Goal: Find specific page/section: Find specific page/section

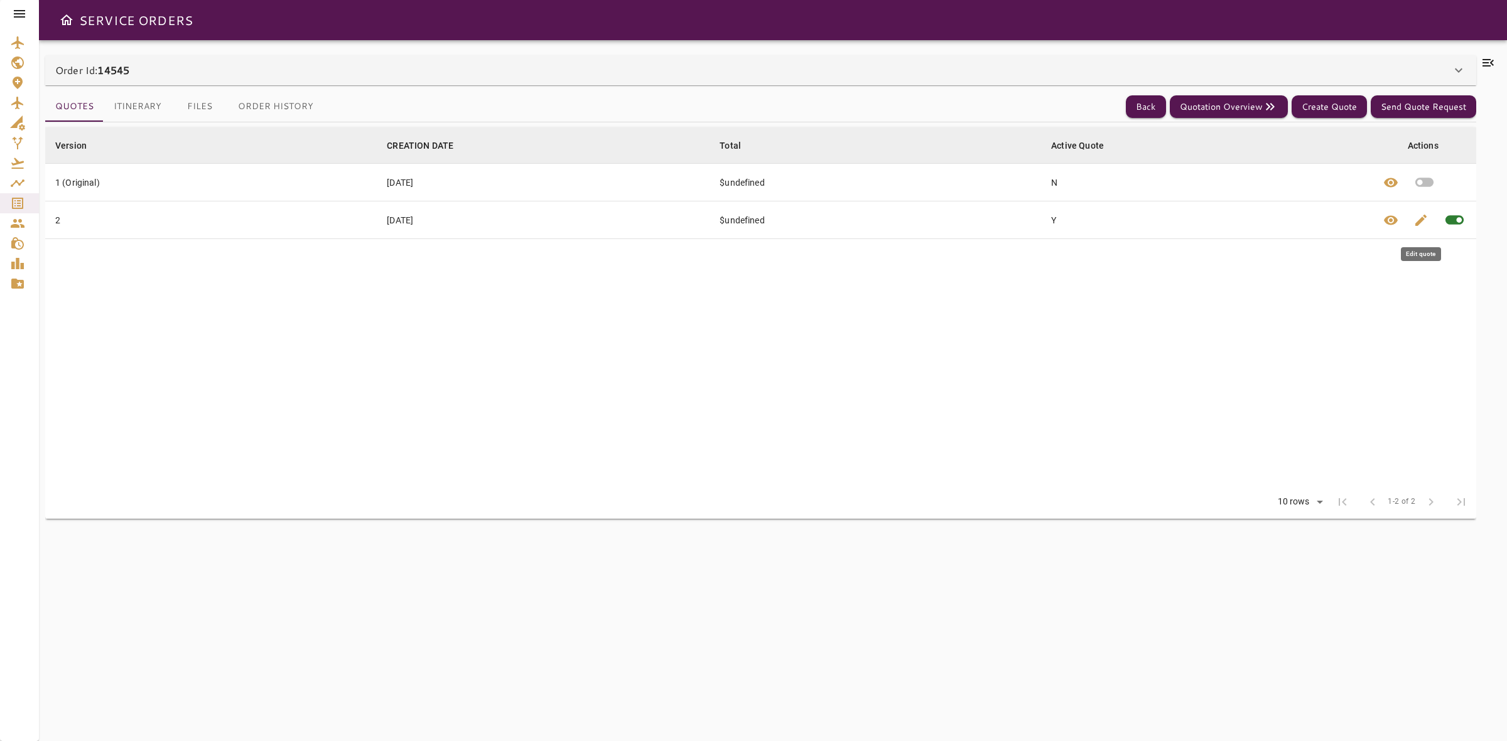
click at [1416, 227] on span "edit" at bounding box center [1420, 220] width 15 height 15
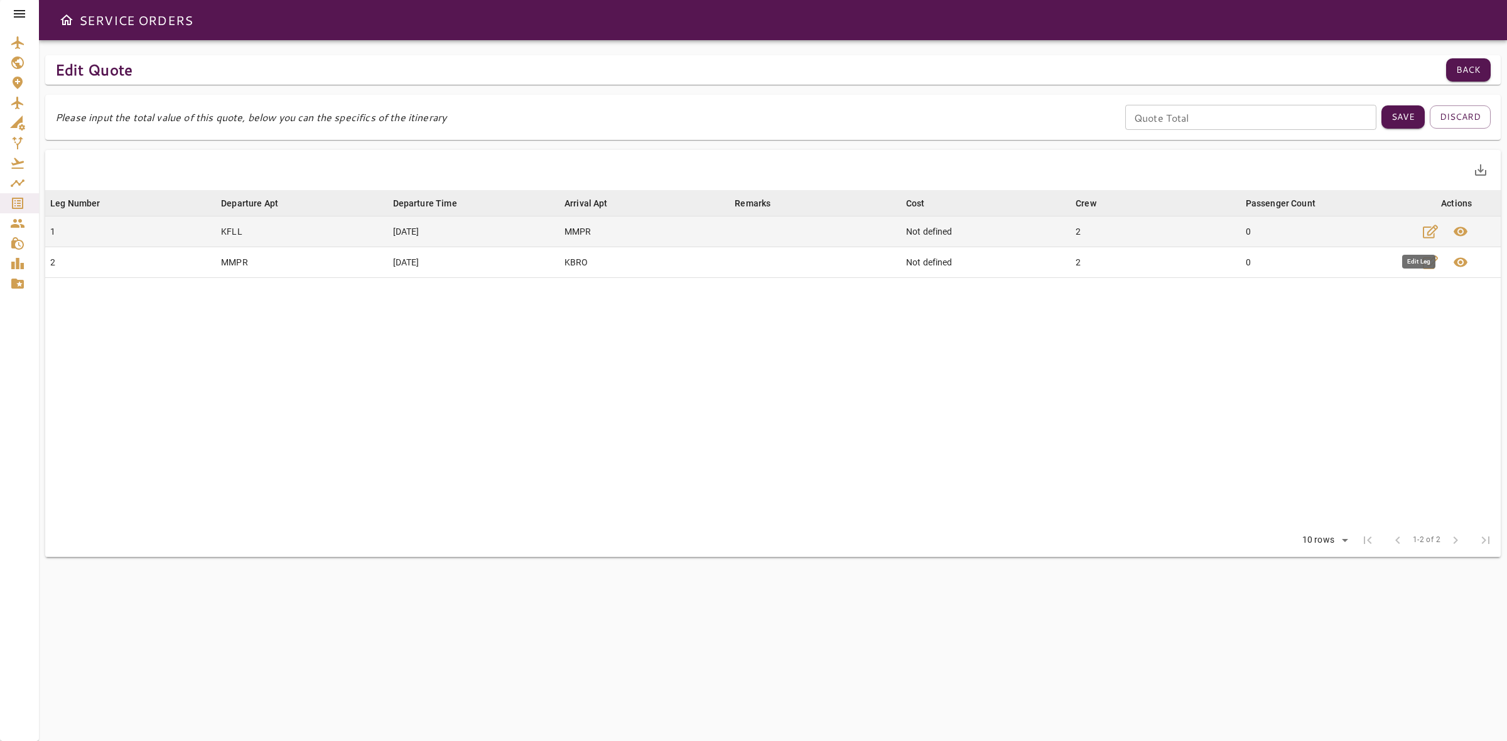
click at [1426, 235] on icon "button" at bounding box center [1430, 231] width 15 height 15
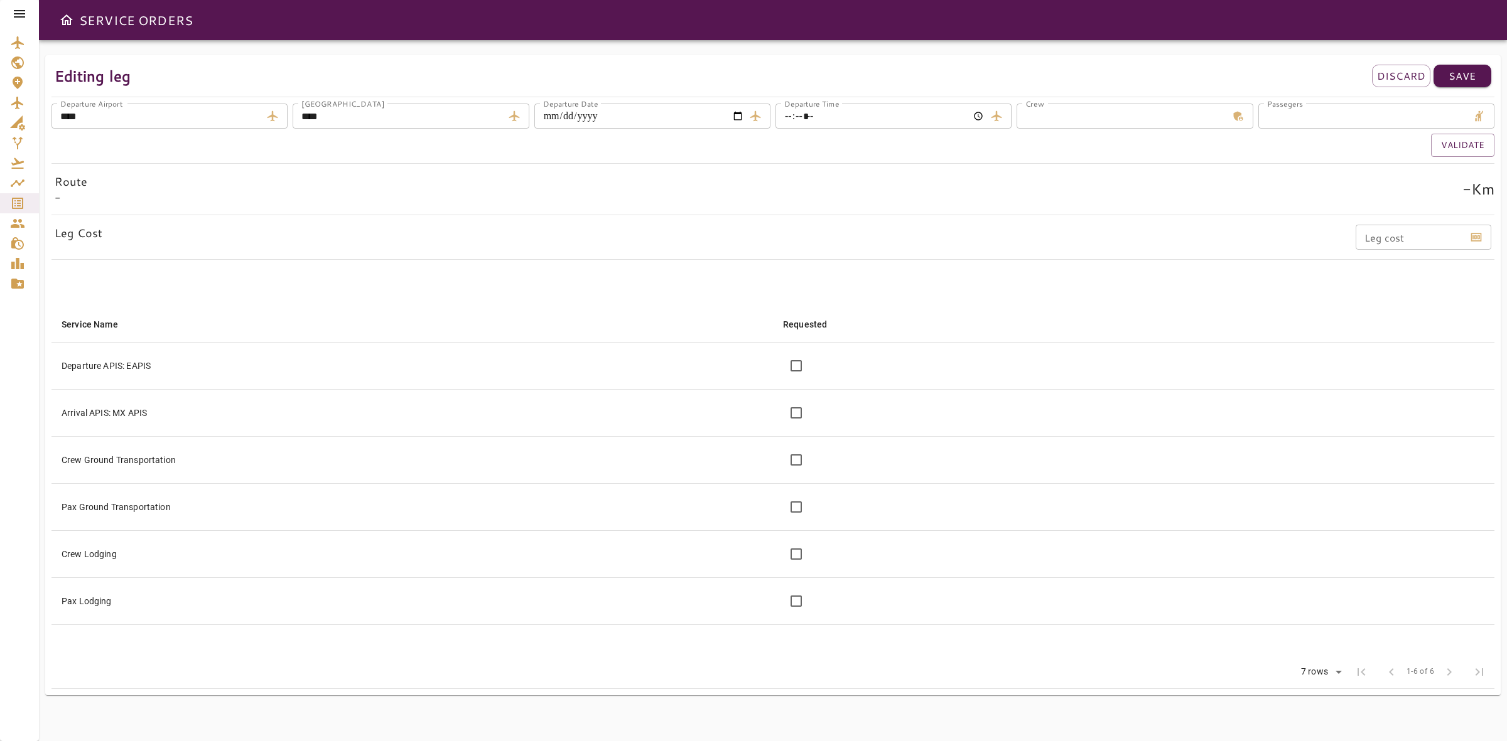
click at [1395, 79] on p "Discard" at bounding box center [1401, 75] width 48 height 15
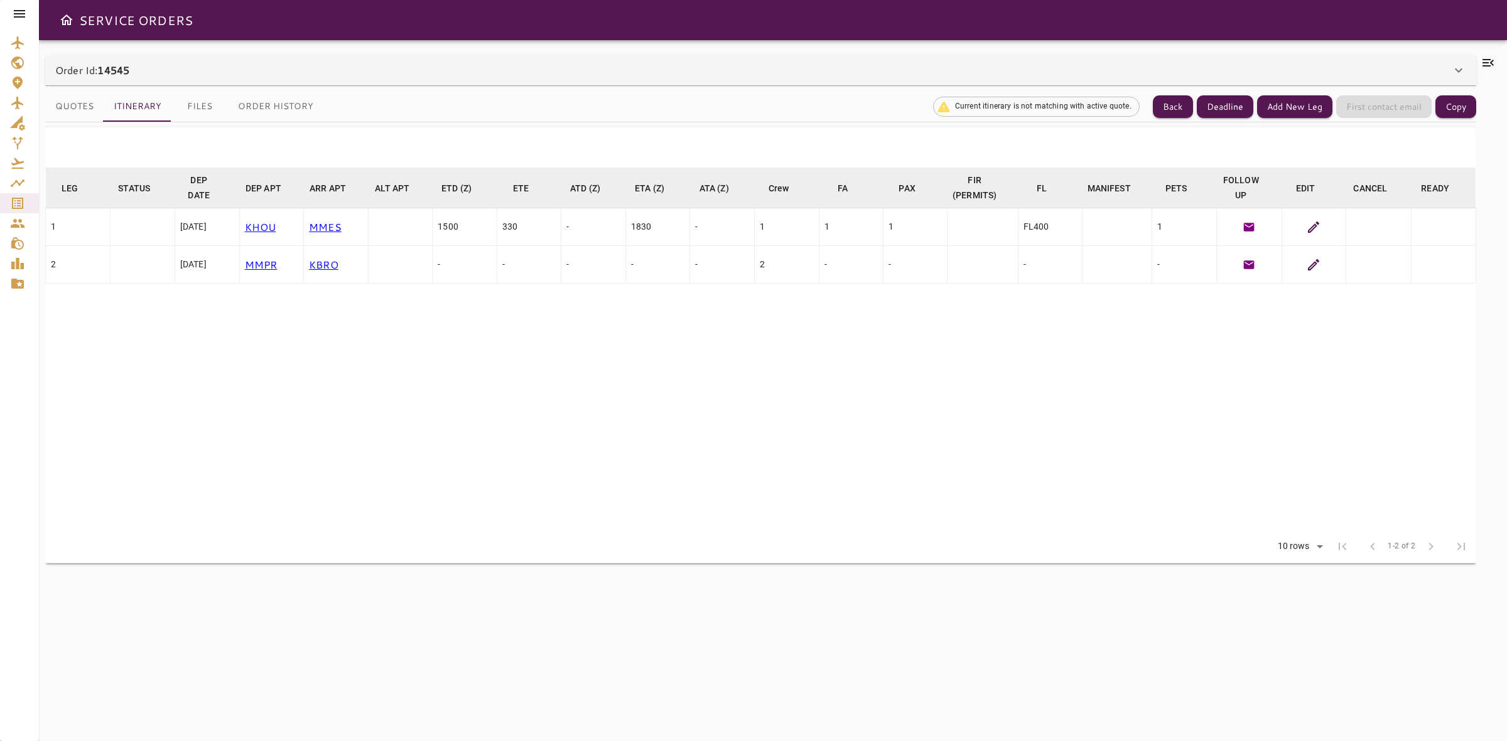
click at [69, 101] on button "Quotes" at bounding box center [74, 107] width 58 height 30
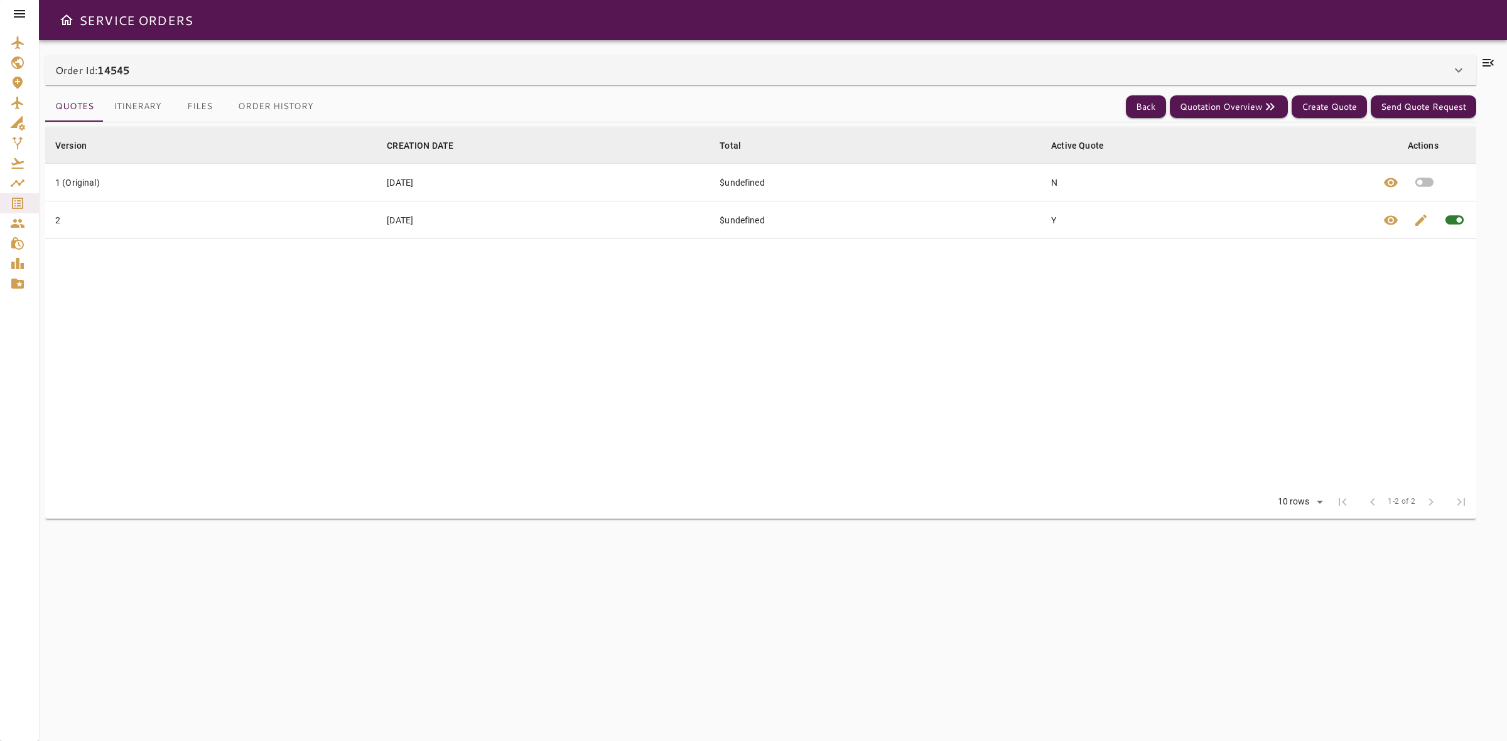
click at [123, 104] on button "Itinerary" at bounding box center [138, 107] width 68 height 30
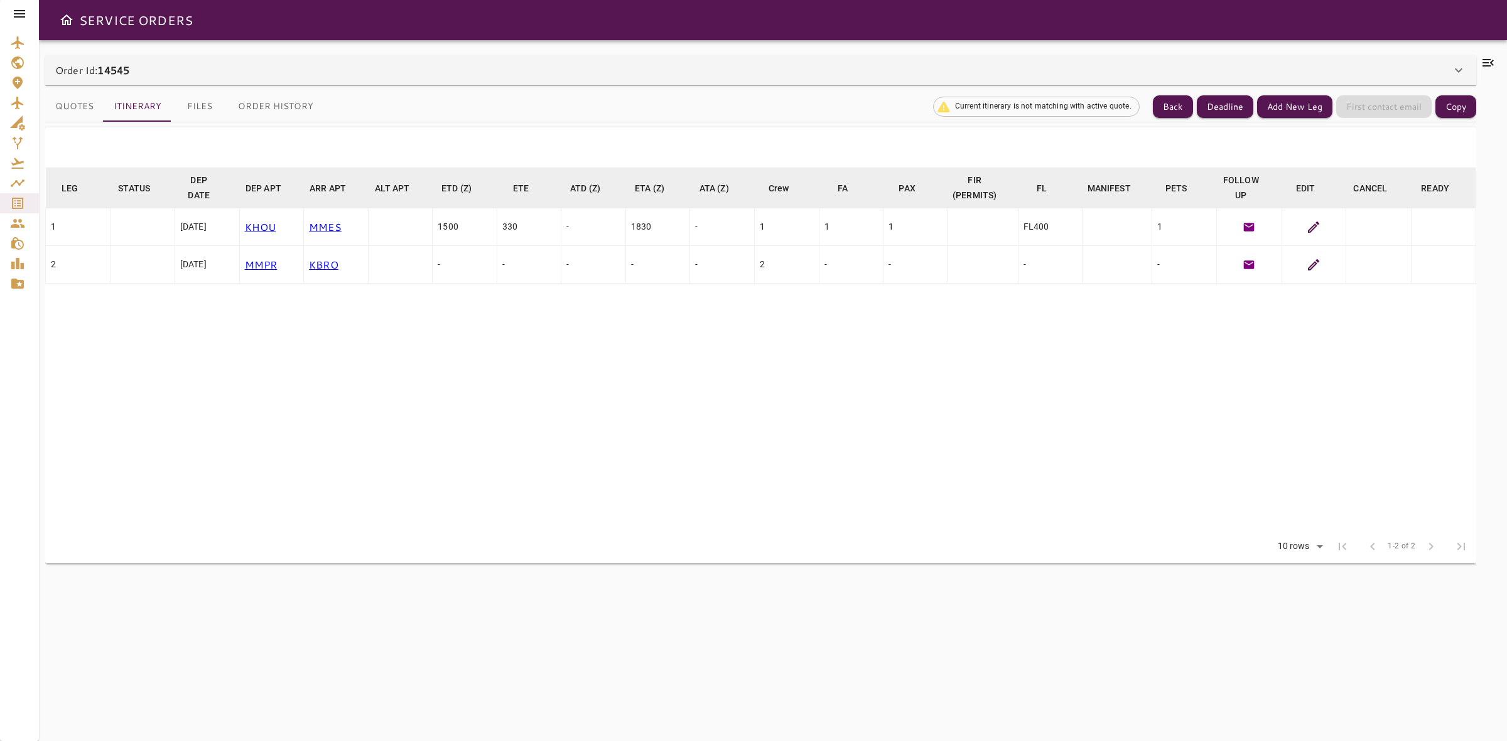
click at [1316, 226] on icon at bounding box center [1313, 227] width 11 height 11
click at [70, 108] on button "Quotes" at bounding box center [74, 107] width 58 height 30
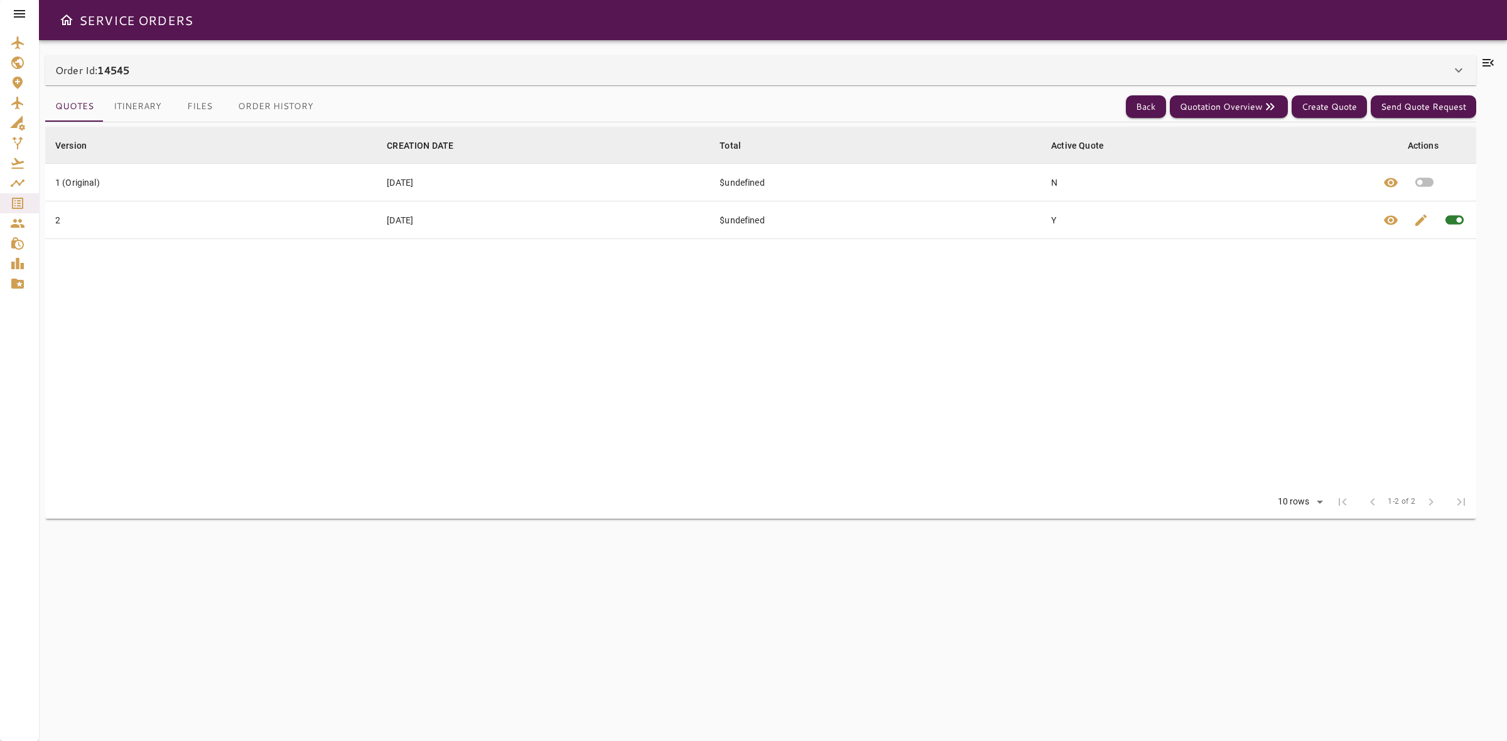
click at [1429, 182] on icon "button" at bounding box center [1424, 182] width 18 height 9
click at [126, 104] on button "Itinerary" at bounding box center [138, 107] width 68 height 30
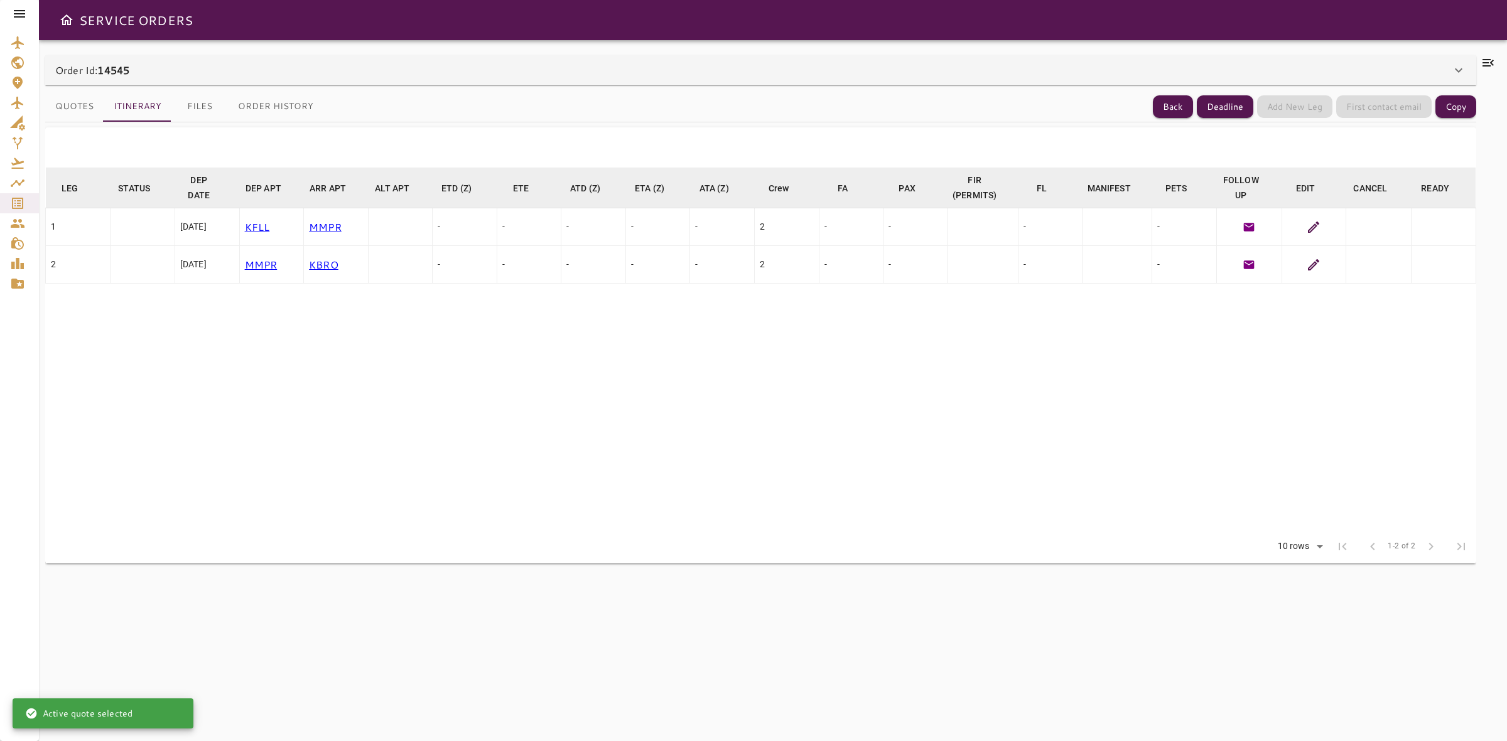
click at [1311, 221] on icon at bounding box center [1313, 227] width 15 height 15
click at [87, 105] on button "Quotes" at bounding box center [74, 107] width 58 height 30
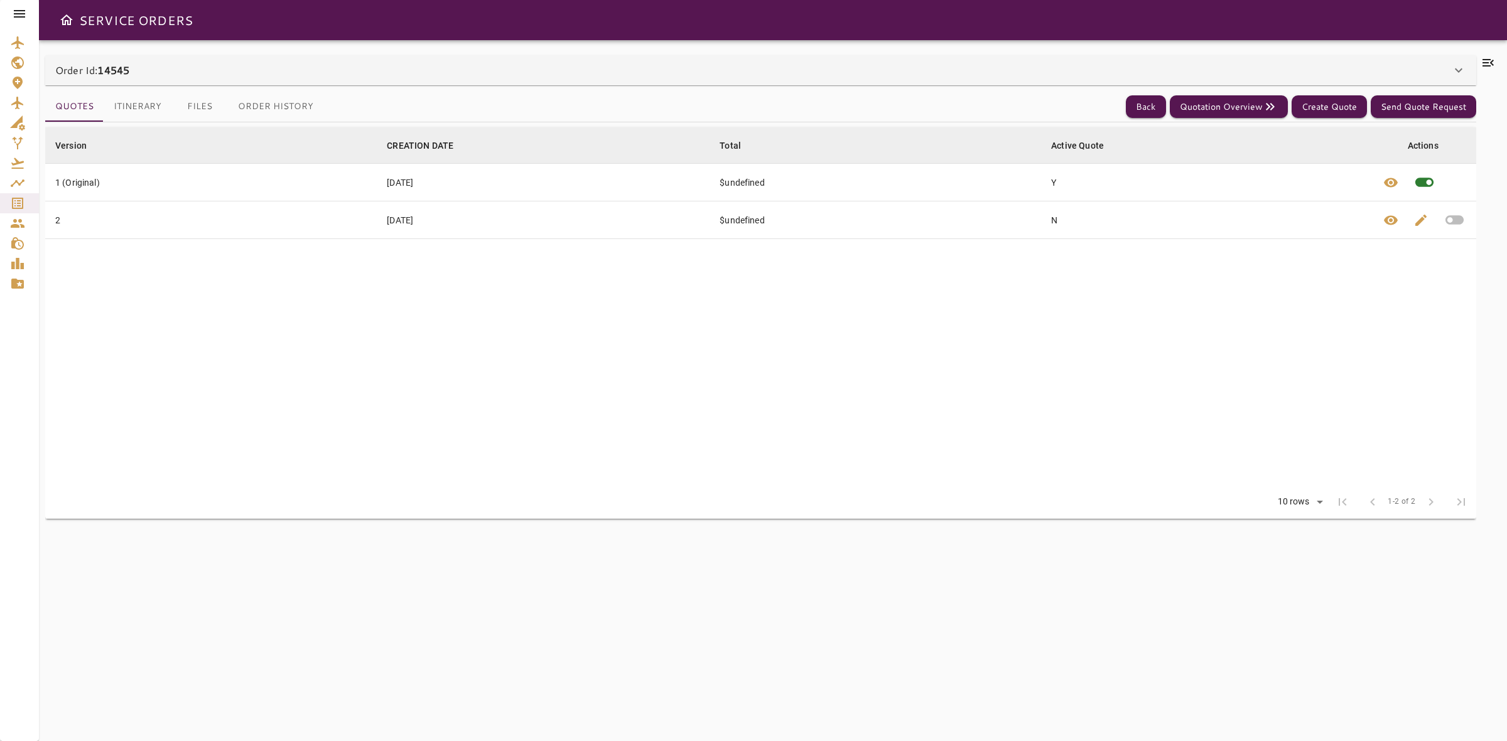
click at [1448, 221] on icon "button" at bounding box center [1454, 220] width 22 height 22
click at [137, 102] on button "Itinerary" at bounding box center [138, 107] width 68 height 30
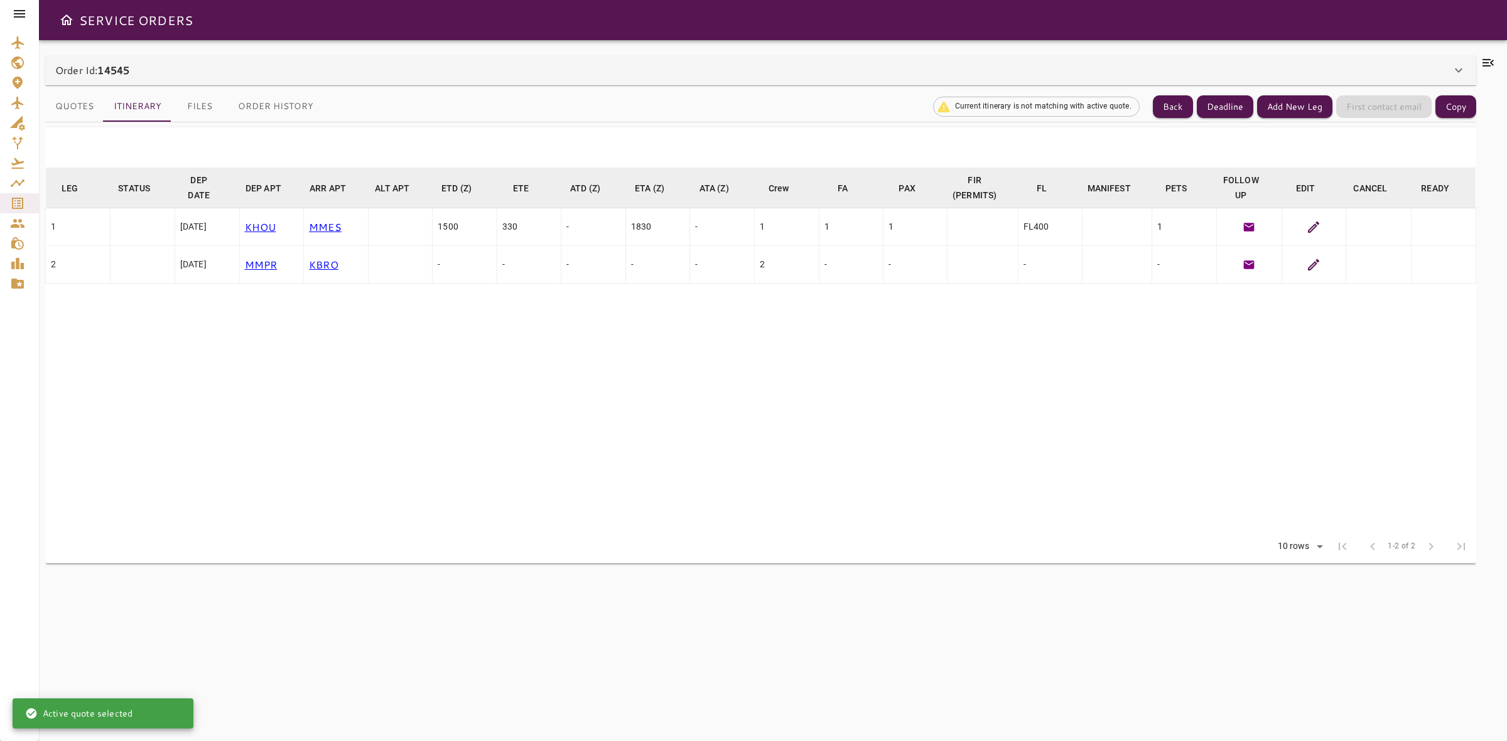
click at [1314, 229] on icon at bounding box center [1313, 227] width 15 height 15
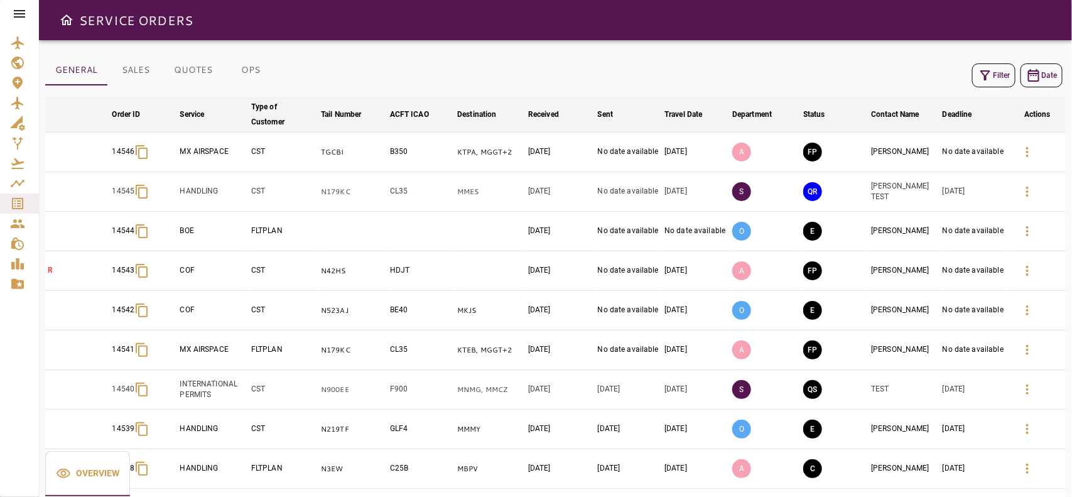
click at [18, 10] on icon at bounding box center [19, 14] width 11 height 8
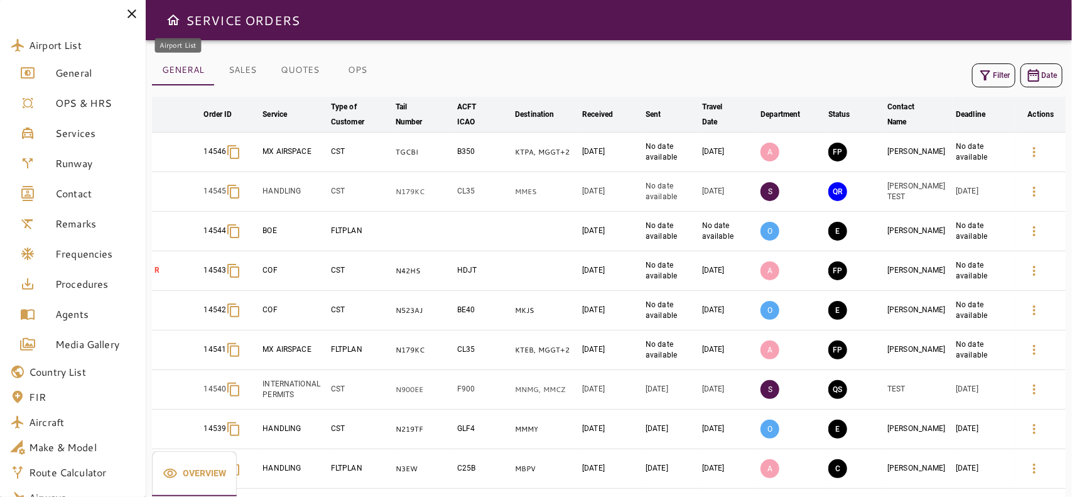
click at [36, 48] on span "Airport List" at bounding box center [82, 45] width 107 height 15
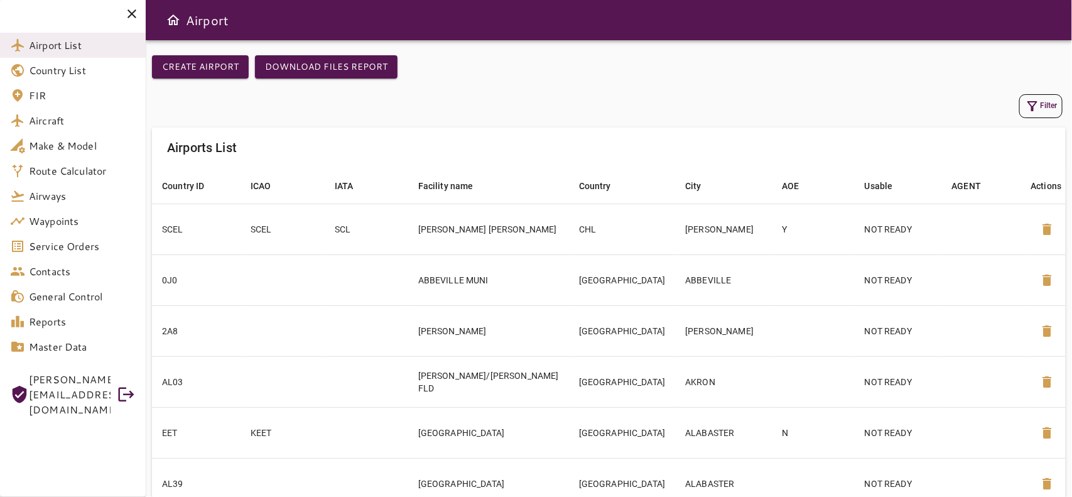
click at [1040, 105] on button "Filter" at bounding box center [1040, 106] width 43 height 24
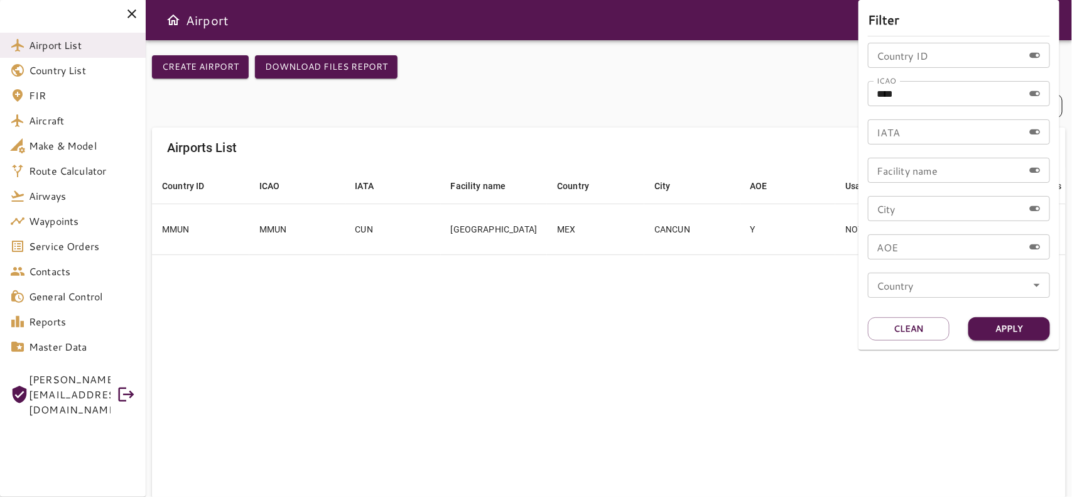
click at [943, 93] on input "****" at bounding box center [946, 93] width 156 height 25
type input "****"
click at [982, 328] on button "Apply" at bounding box center [1009, 328] width 82 height 23
click at [355, 328] on div at bounding box center [536, 248] width 1072 height 497
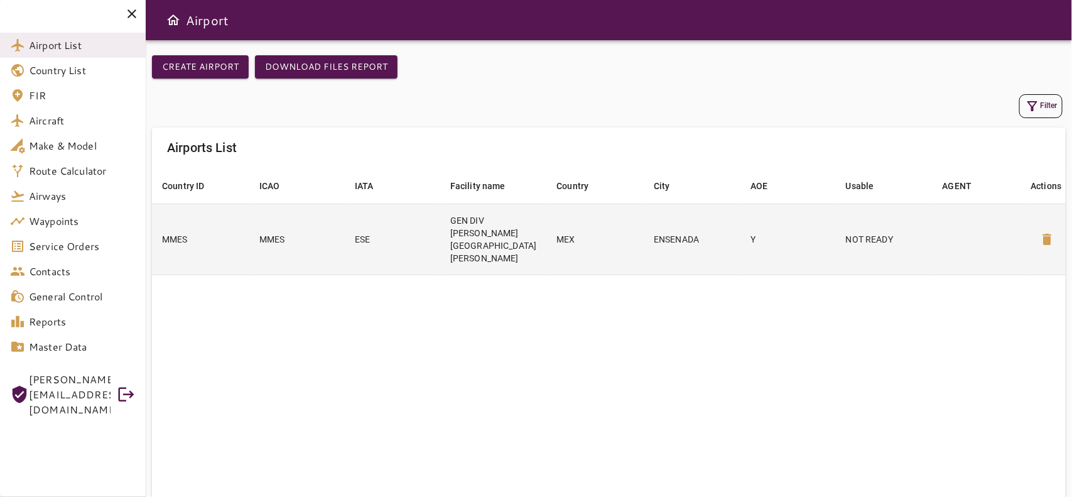
click at [433, 229] on td "ESE" at bounding box center [392, 238] width 95 height 71
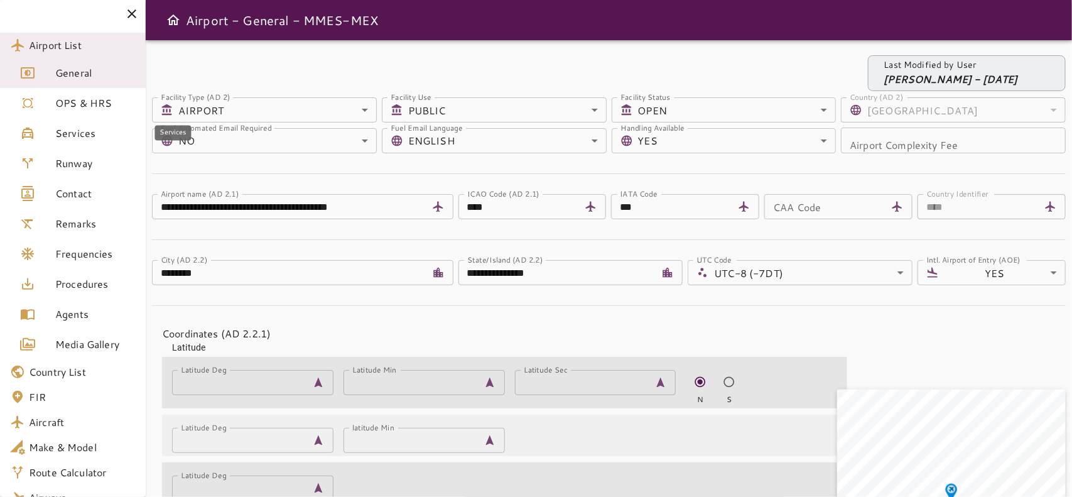
click at [63, 143] on link "Services" at bounding box center [73, 133] width 146 height 30
